Goal: Transaction & Acquisition: Purchase product/service

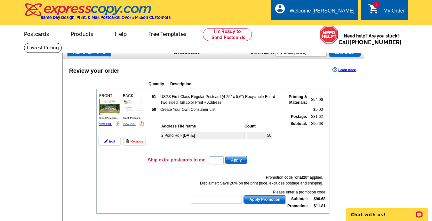
click at [131, 123] on link "View PDF" at bounding box center [129, 123] width 13 height 3
click at [106, 123] on link "View PDF" at bounding box center [105, 123] width 13 height 3
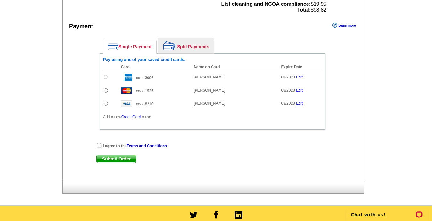
scroll to position [324, 0]
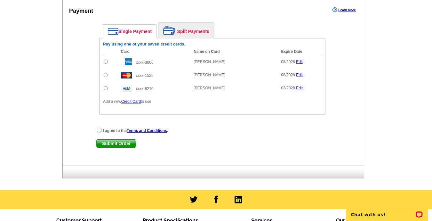
click at [99, 130] on input "checkbox" at bounding box center [99, 130] width 4 height 4
checkbox input "true"
click at [131, 101] on link "Credit Card" at bounding box center [131, 101] width 20 height 4
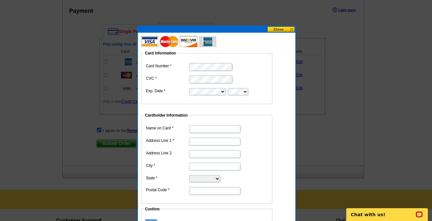
type input "[PERSON_NAME]"
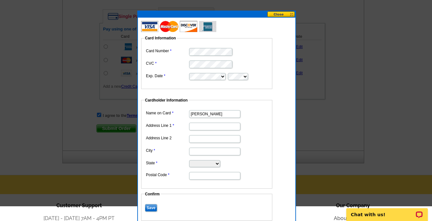
scroll to position [344, 0]
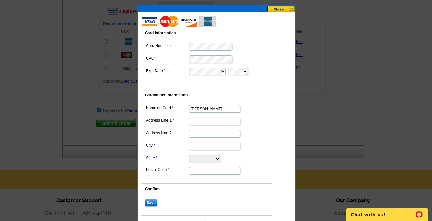
click at [201, 125] on input "Address Line 1" at bounding box center [214, 121] width 51 height 8
type input "[STREET_ADDRESS]"
type input "[GEOGRAPHIC_DATA]"
select select "MA"
type input "01473"
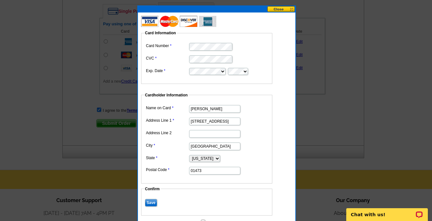
click at [155, 202] on input "Save" at bounding box center [151, 203] width 12 height 8
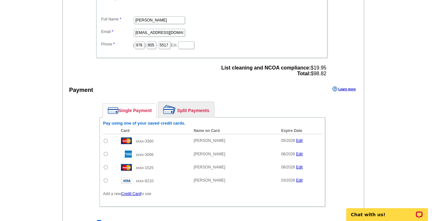
scroll to position [234, 0]
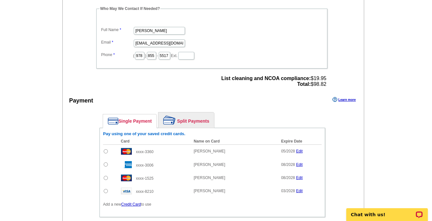
click at [106, 151] on input "radio" at bounding box center [106, 151] width 4 height 4
radio input "true"
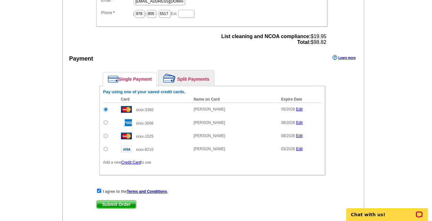
scroll to position [340, 0]
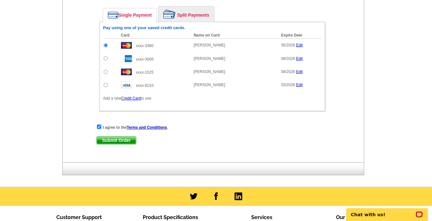
click at [121, 139] on span "Submit Order" at bounding box center [116, 140] width 39 height 8
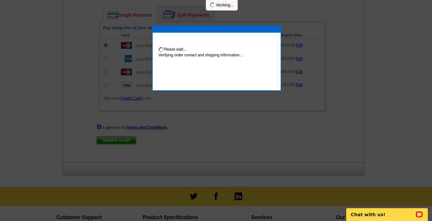
scroll to position [372, 0]
